Goal: Answer question/provide support: Share knowledge or assist other users

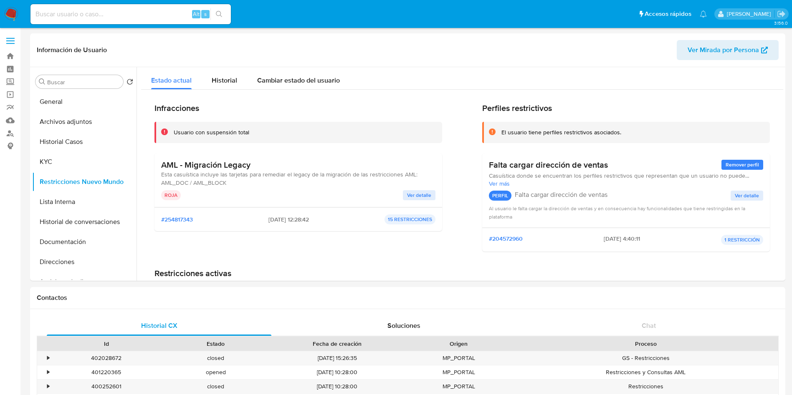
select select "10"
click at [153, 12] on input at bounding box center [130, 14] width 200 height 11
paste input "JpGupTAEFtVX25kQIO7EagCS"
type input "JpGupTAEFtVX25kQIO7EagCS"
click at [154, 10] on input "JpGupTAEFtVX25kQIO7EagCS" at bounding box center [130, 14] width 200 height 11
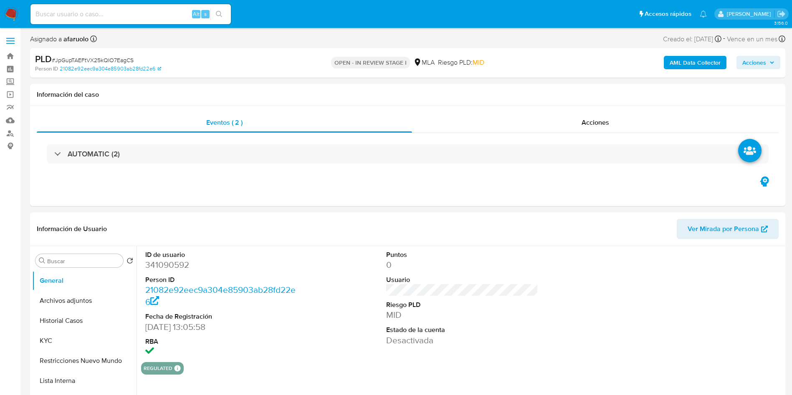
select select "10"
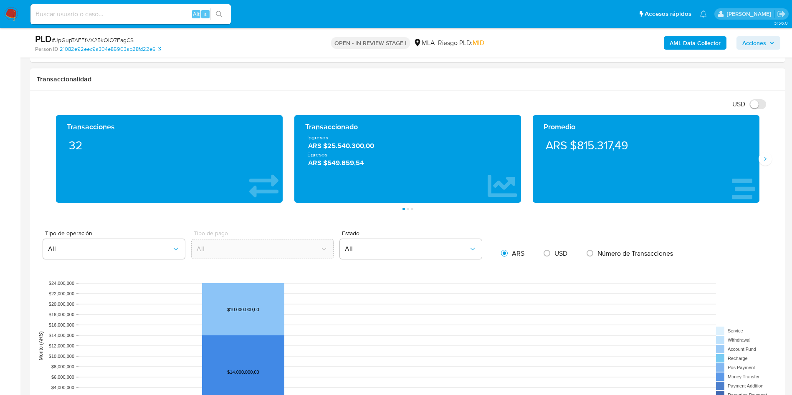
scroll to position [313, 0]
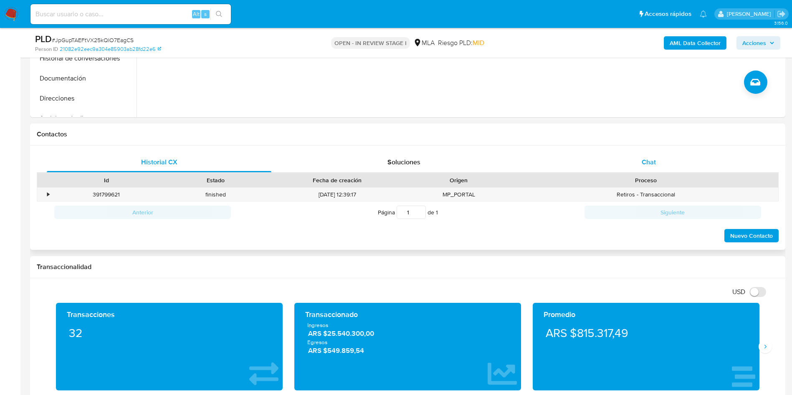
click at [678, 166] on div "Chat" at bounding box center [648, 162] width 224 height 20
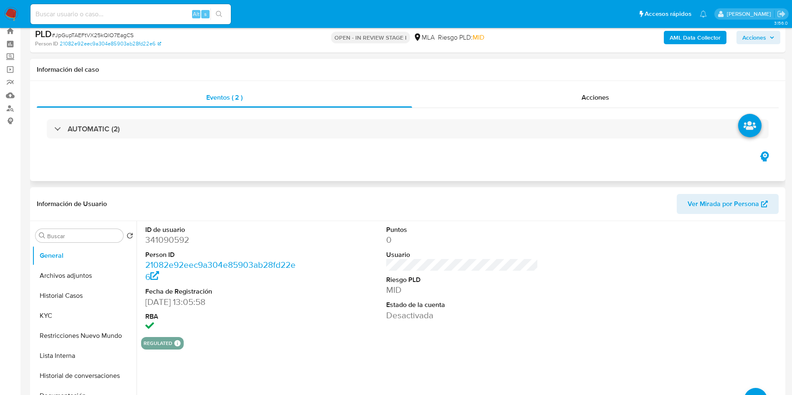
scroll to position [19, 0]
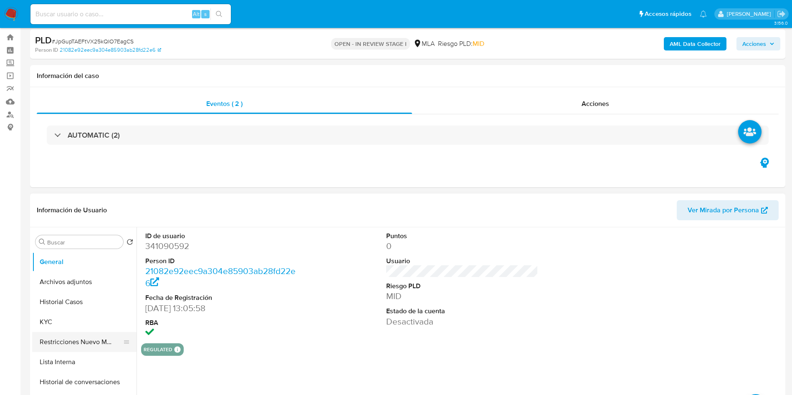
click at [91, 341] on button "Restricciones Nuevo Mundo" at bounding box center [81, 342] width 98 height 20
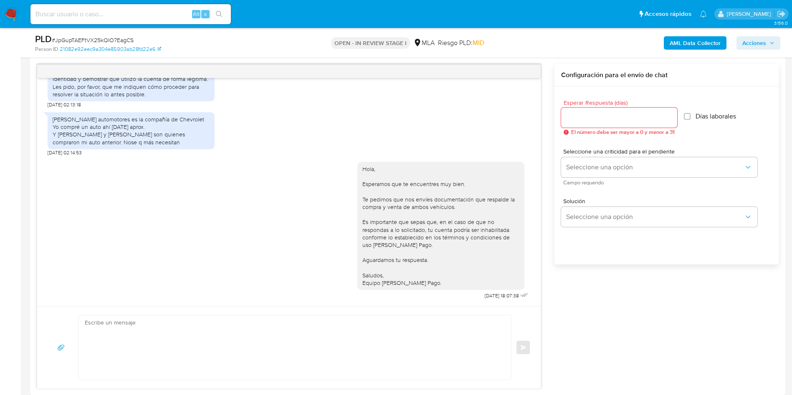
scroll to position [413, 0]
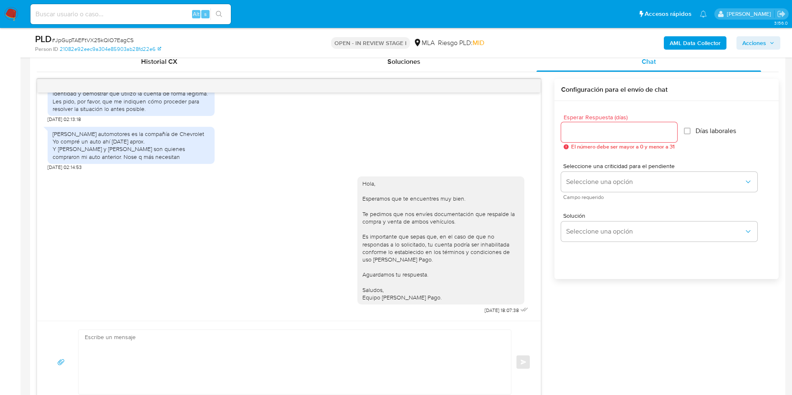
click at [519, 152] on div "Collins automotores es la compañía de Chevrolet Yo compré un auto ahí hace un m…" at bounding box center [289, 147] width 482 height 48
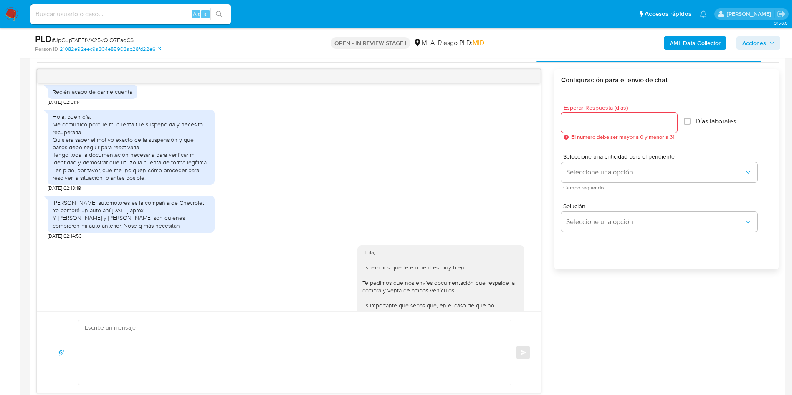
scroll to position [1135, 0]
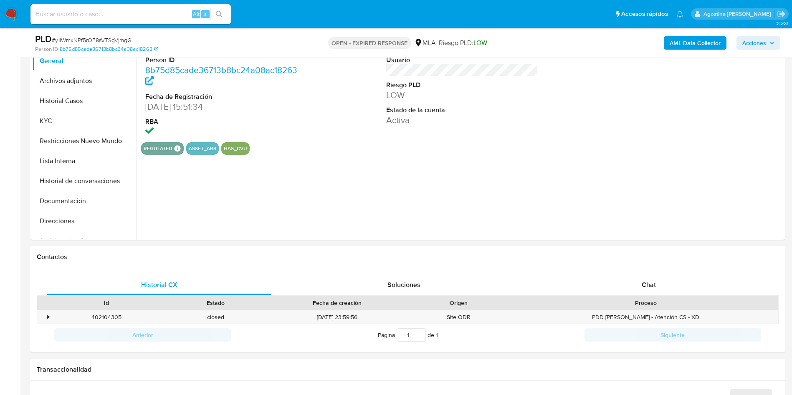
select select "10"
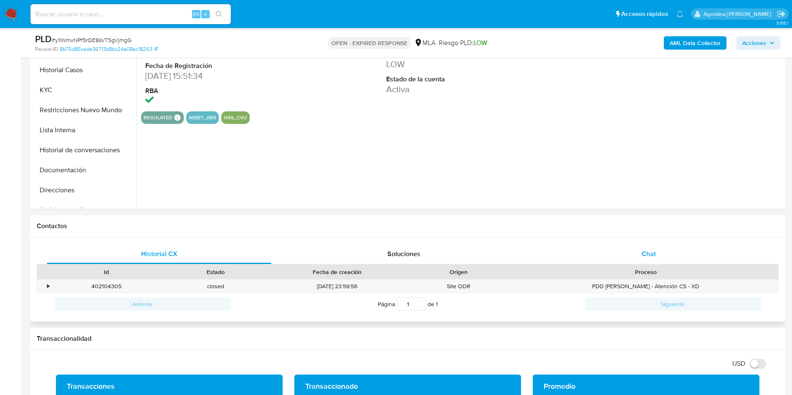
click at [644, 251] on span "Chat" at bounding box center [648, 254] width 14 height 10
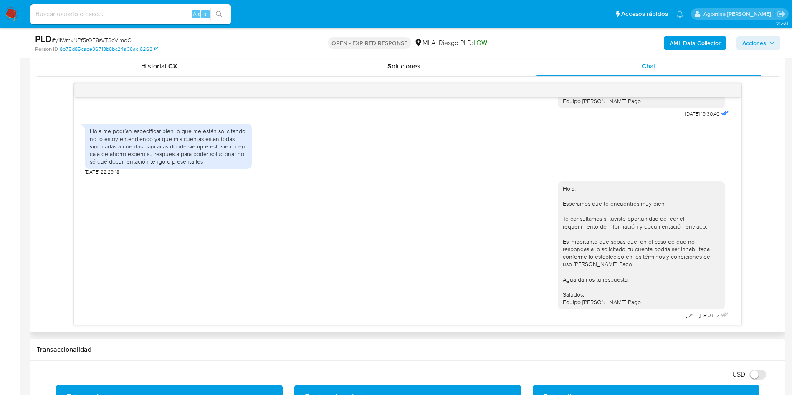
scroll to position [730, 0]
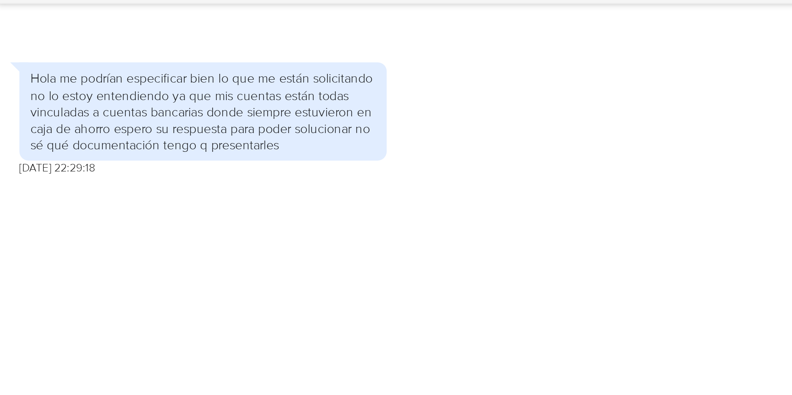
click at [240, 185] on div "Hola, Esperamos que te encuentres muy bien. Te consultamos si tuviste oportunid…" at bounding box center [407, 249] width 645 height 146
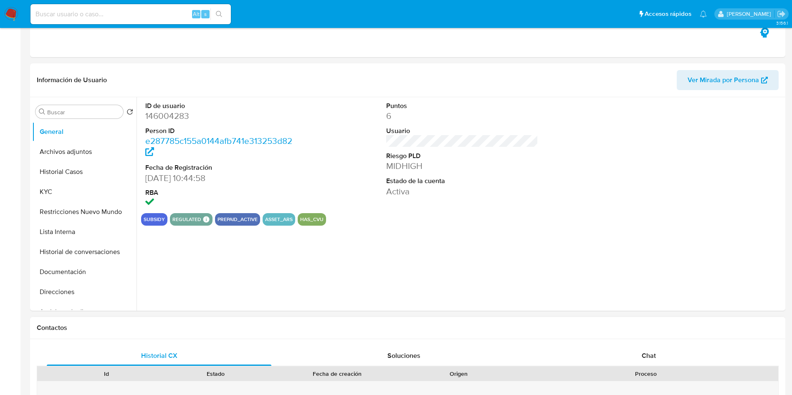
select select "10"
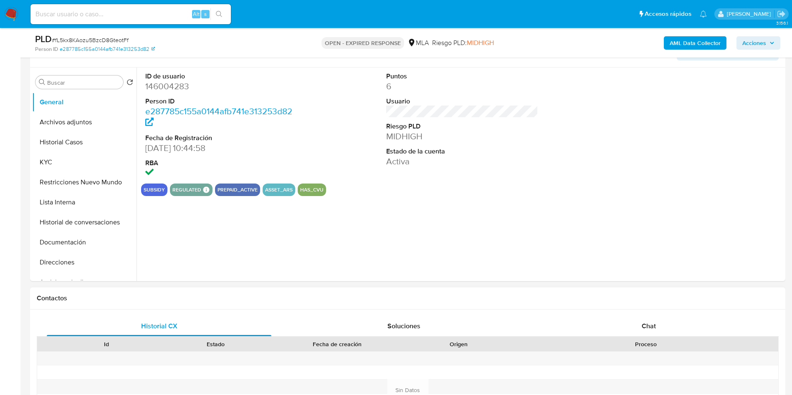
scroll to position [313, 0]
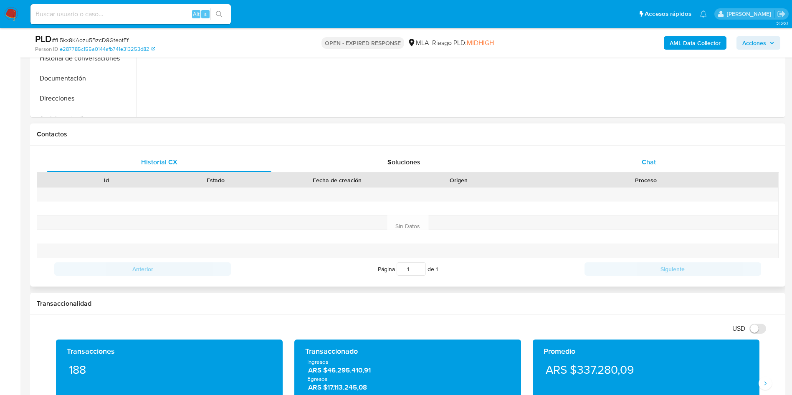
click at [643, 160] on span "Chat" at bounding box center [648, 162] width 14 height 10
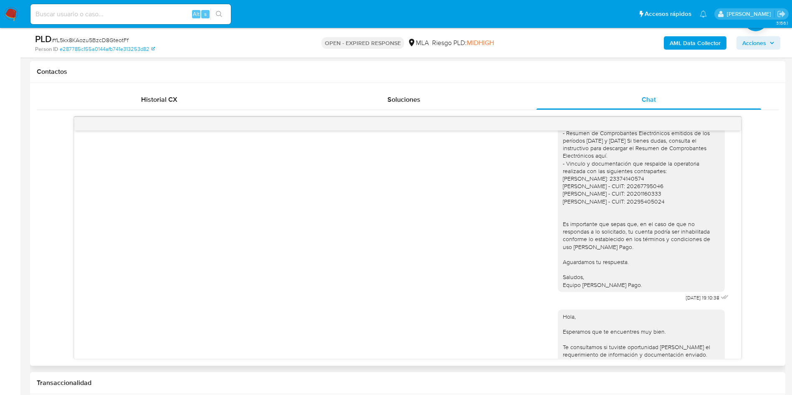
scroll to position [781, 0]
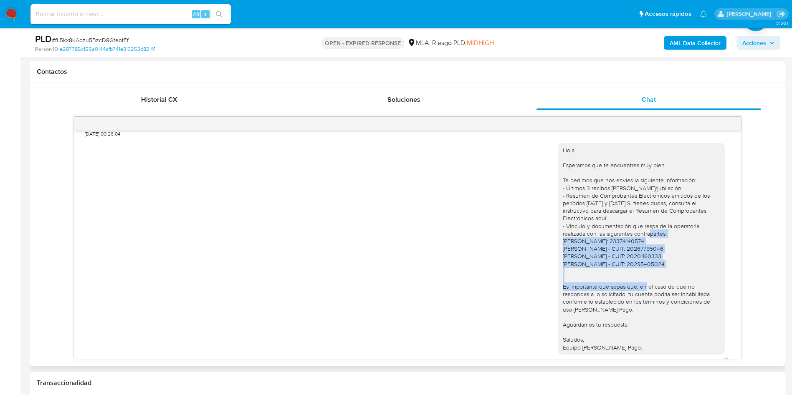
drag, startPoint x: 552, startPoint y: 264, endPoint x: 679, endPoint y: 290, distance: 129.5
click at [679, 290] on div "Hola, Esperamos que te encuentres muy bien. Te pedimos que nos envies la siguie…" at bounding box center [640, 249] width 167 height 212
click at [678, 288] on div "Hola, Esperamos que te encuentres muy bien. Te pedimos que nos envies la siguie…" at bounding box center [640, 248] width 157 height 205
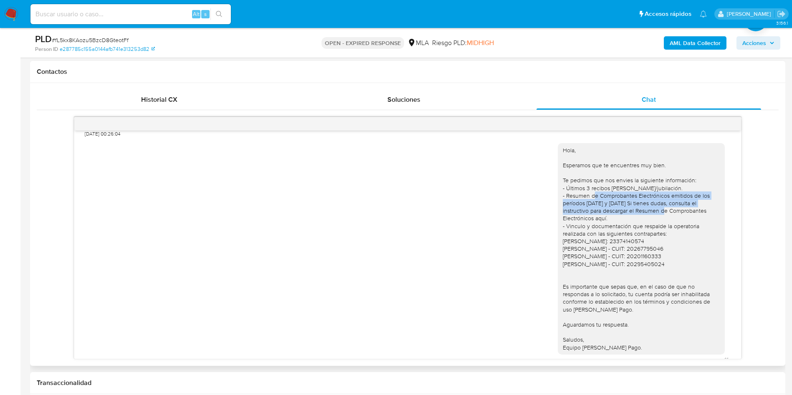
drag, startPoint x: 596, startPoint y: 222, endPoint x: 653, endPoint y: 231, distance: 57.4
click at [653, 231] on div "Hola, Esperamos que te encuentres muy bien. Te pedimos que nos envies la siguie…" at bounding box center [640, 248] width 157 height 205
click at [634, 243] on div "Hola, Esperamos que te encuentres muy bien. Te pedimos que nos envies la siguie…" at bounding box center [640, 248] width 157 height 205
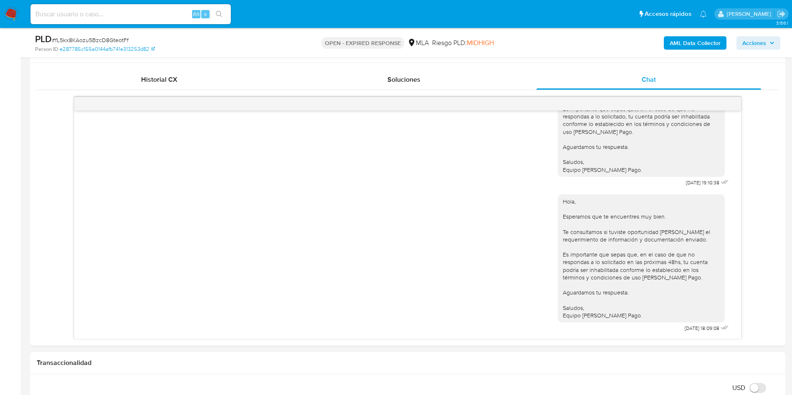
scroll to position [394, 0]
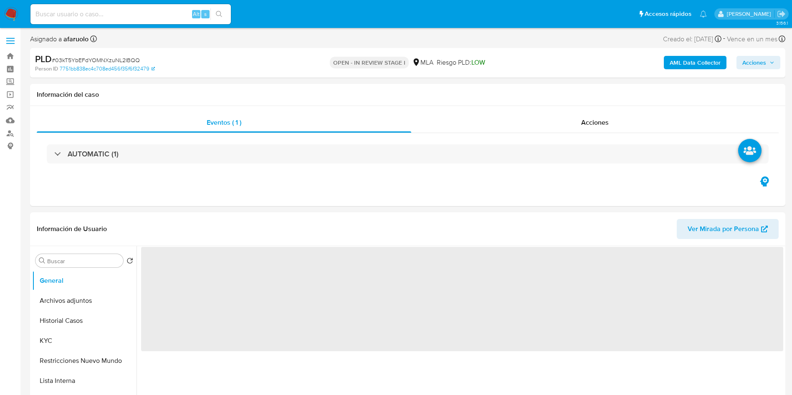
select select "10"
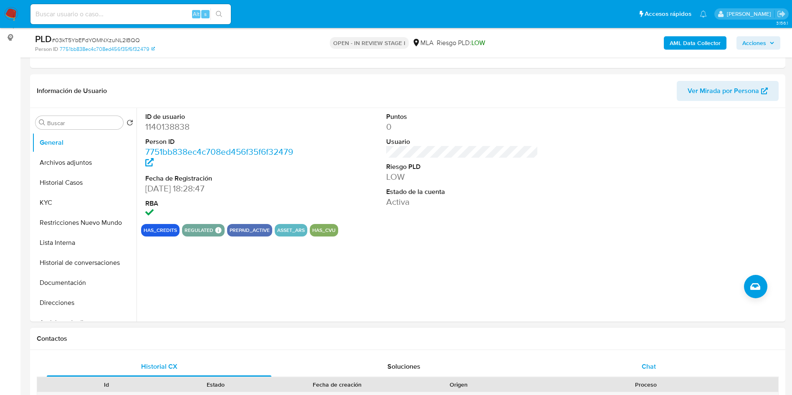
scroll to position [250, 0]
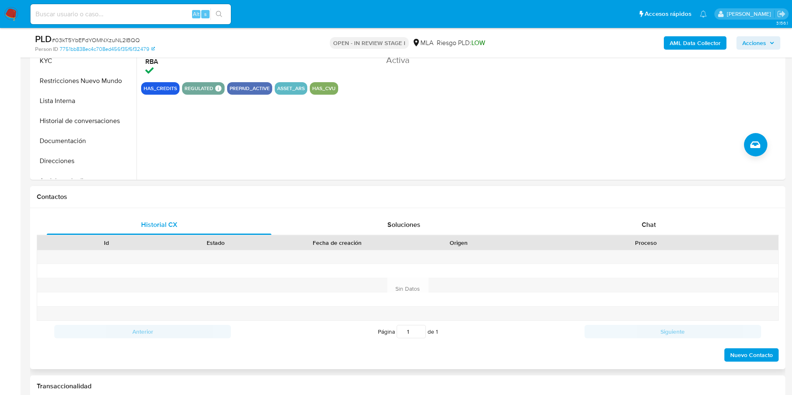
click at [589, 236] on div "Proceso" at bounding box center [645, 243] width 265 height 14
click at [592, 222] on div "Chat" at bounding box center [648, 225] width 224 height 20
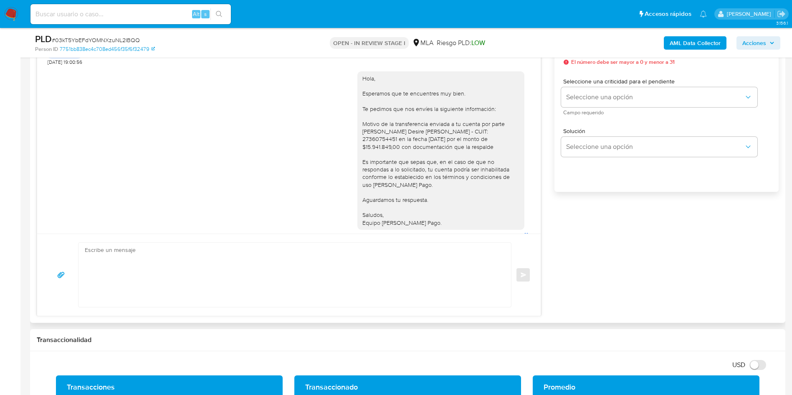
scroll to position [877, 0]
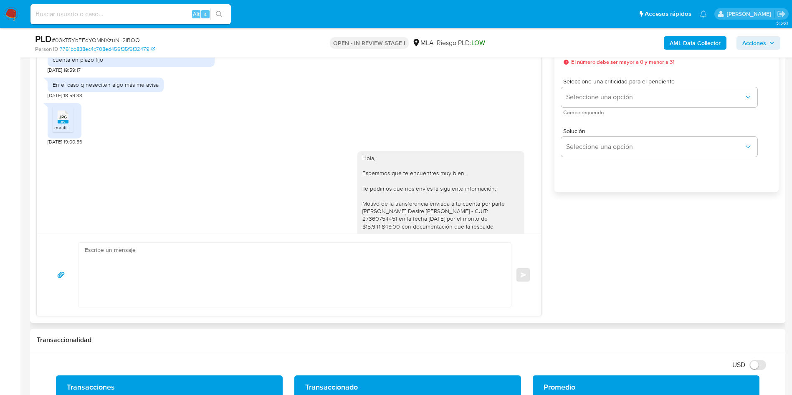
click at [61, 131] on span "melifile2375678371676333011.jpg" at bounding box center [91, 127] width 75 height 7
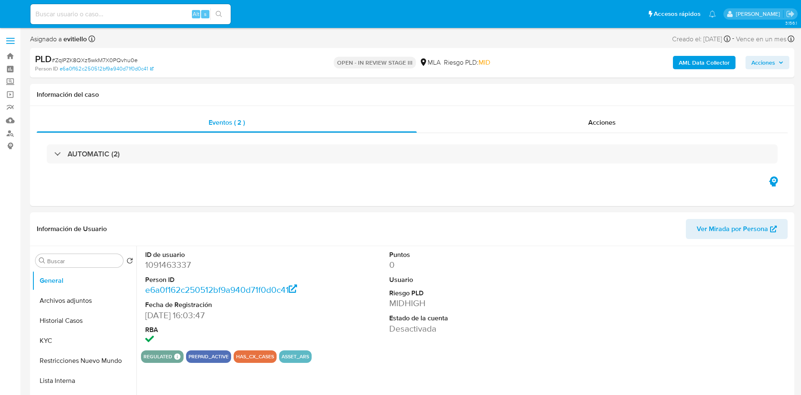
select select "10"
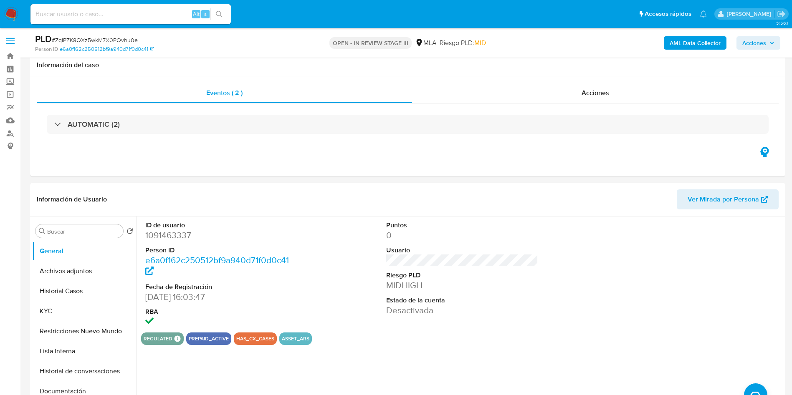
scroll to position [250, 0]
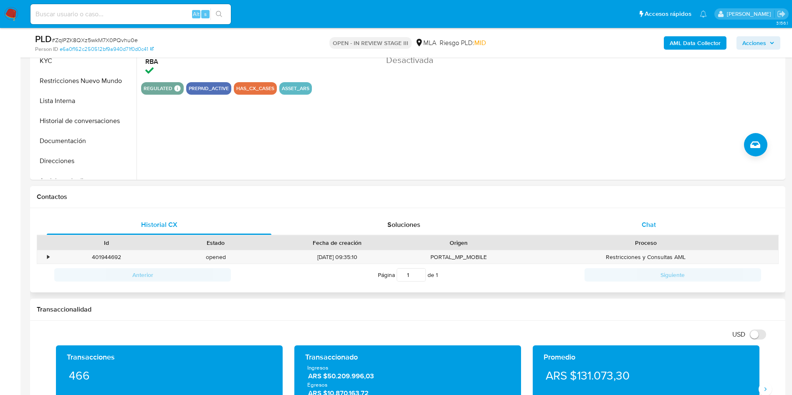
click at [603, 224] on div "Chat" at bounding box center [648, 225] width 224 height 20
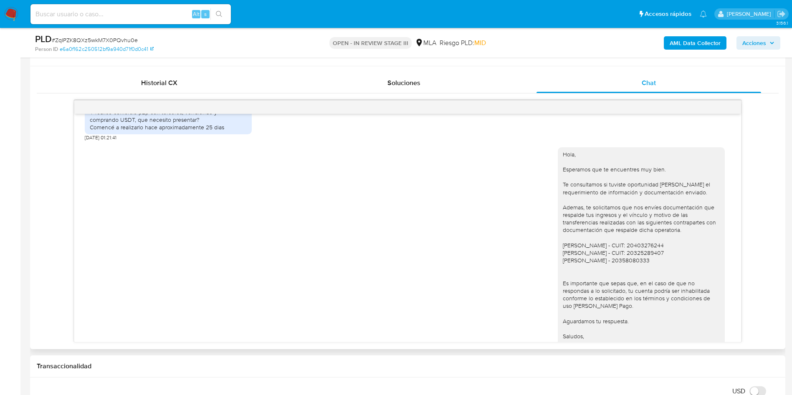
scroll to position [514, 0]
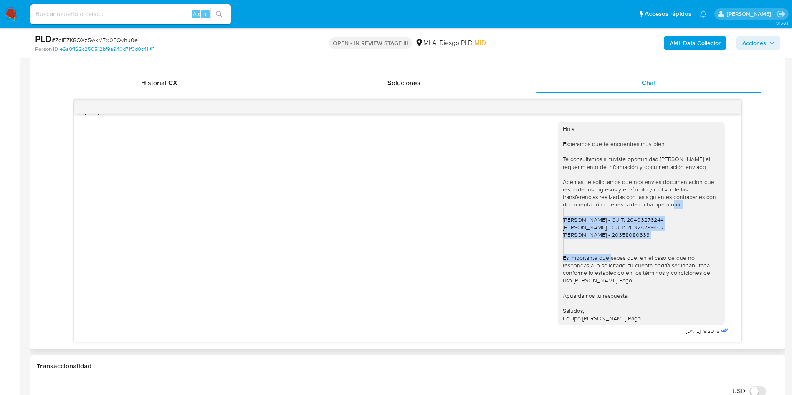
drag, startPoint x: 552, startPoint y: 233, endPoint x: 651, endPoint y: 254, distance: 101.0
click at [651, 254] on div "Hola, Esperamos que te encuentres muy bien. Te consultamos si tuviste oportunid…" at bounding box center [640, 224] width 167 height 204
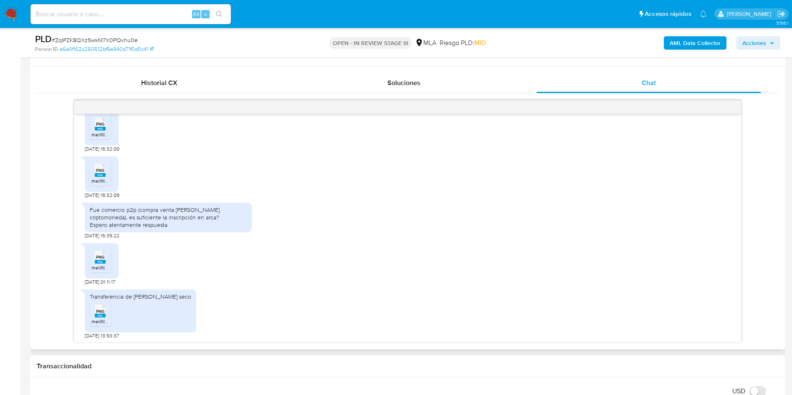
scroll to position [765, 0]
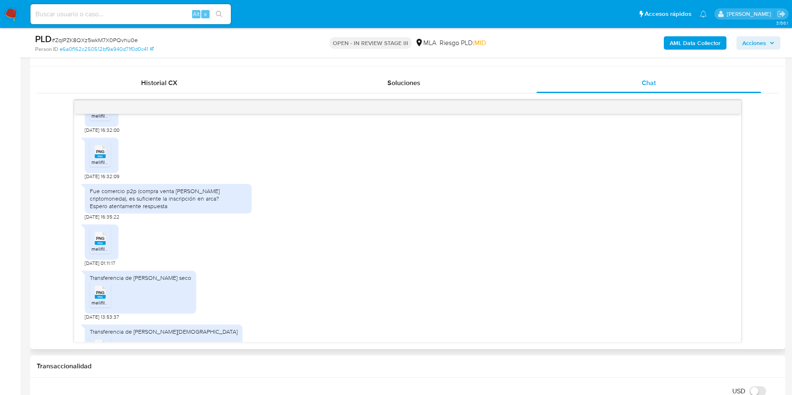
click at [88, 159] on div "PNG PNG melifile8767577147433986524.png" at bounding box center [102, 155] width 34 height 35
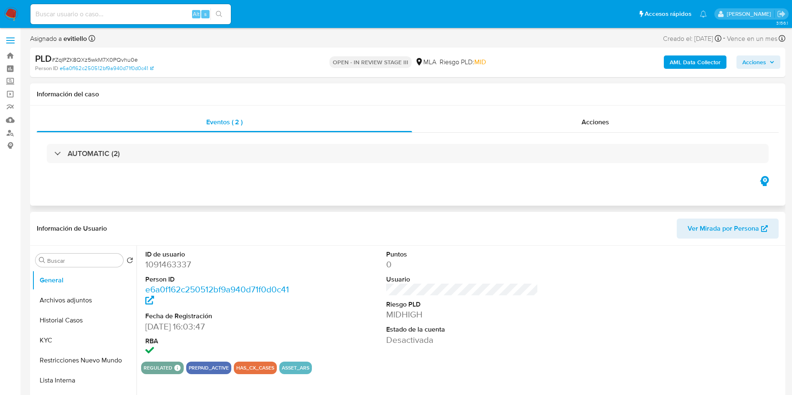
scroll to position [0, 0]
click at [79, 304] on button "Archivos adjuntos" at bounding box center [81, 301] width 98 height 20
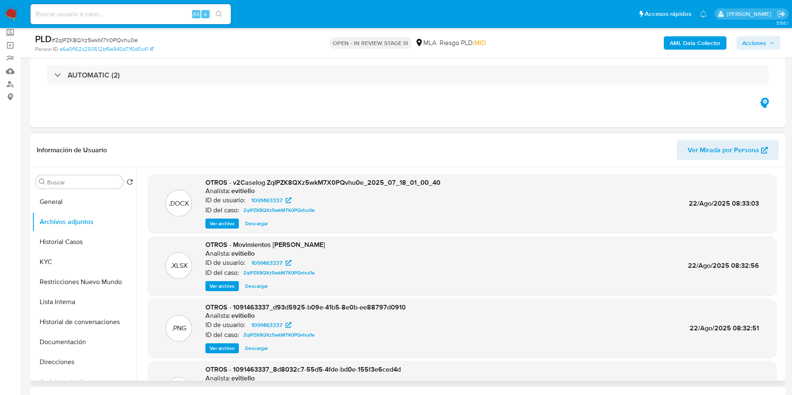
click at [302, 149] on header "Información de Usuario Ver Mirada por Persona" at bounding box center [407, 150] width 741 height 20
click at [232, 224] on span "Ver archivo" at bounding box center [221, 223] width 25 height 8
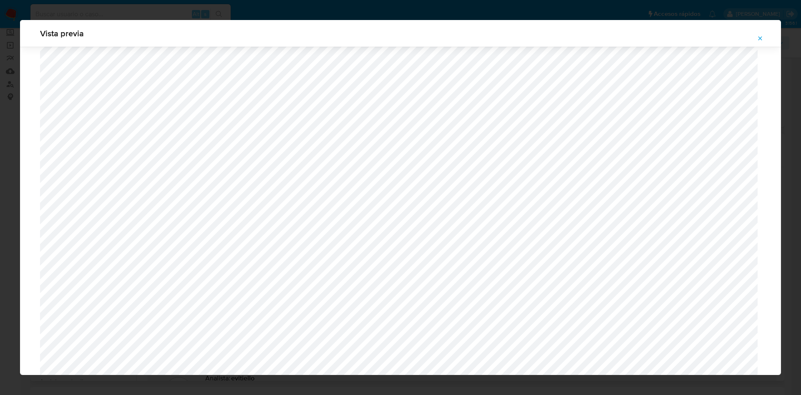
scroll to position [732, 0]
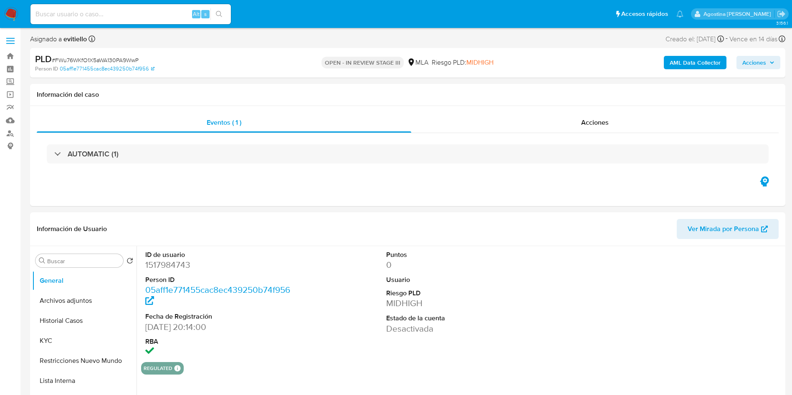
select select "10"
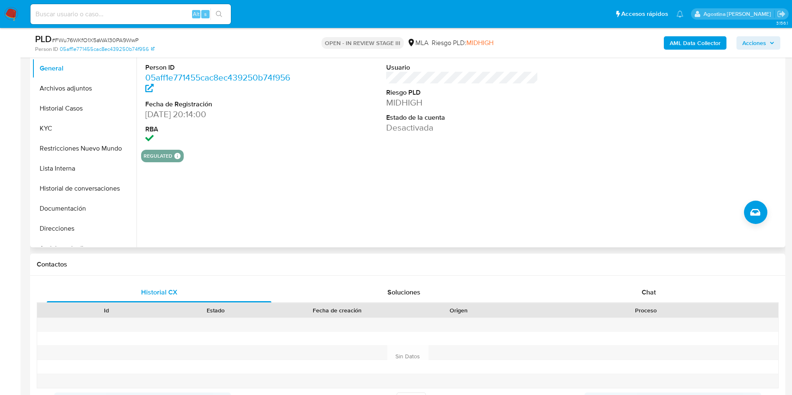
scroll to position [188, 0]
